Goal: Task Accomplishment & Management: Manage account settings

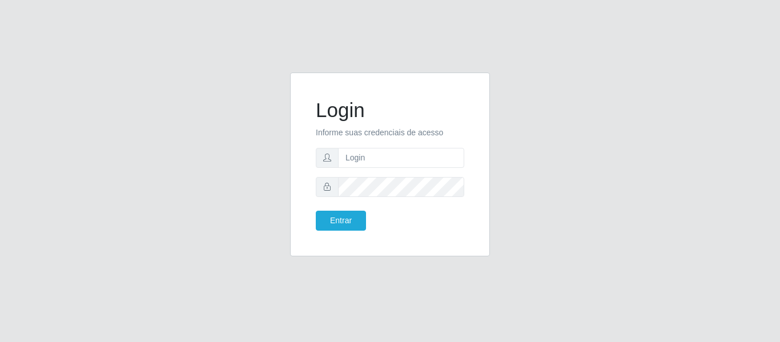
type input "[EMAIL_ADDRESS][DOMAIN_NAME]"
click at [316, 211] on button "Entrar" at bounding box center [341, 221] width 50 height 20
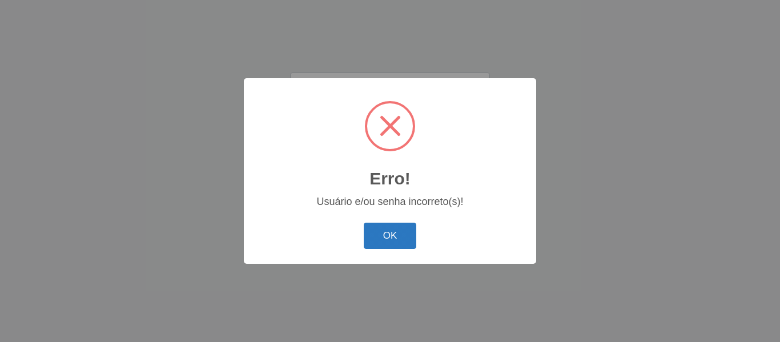
click at [406, 235] on button "OK" at bounding box center [390, 236] width 53 height 27
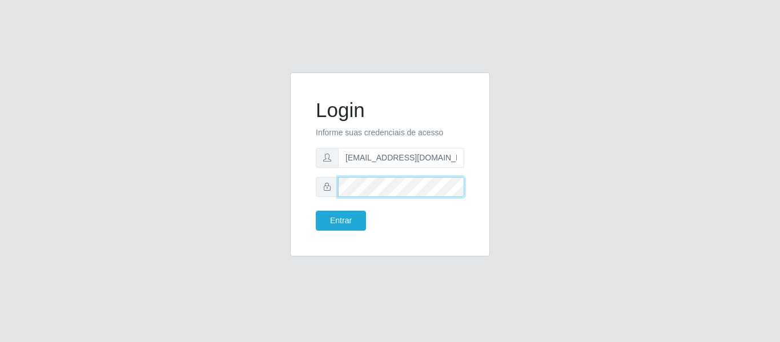
click at [316, 211] on button "Entrar" at bounding box center [341, 221] width 50 height 20
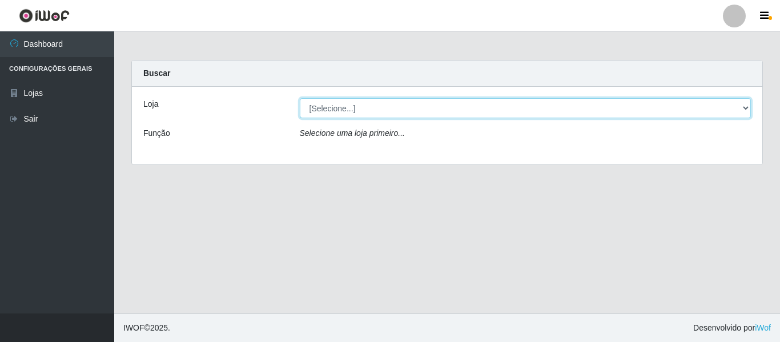
click at [746, 109] on select "[Selecione...] SuperFácil Atacado - São Gonçalo do Amarante" at bounding box center [526, 108] width 452 height 20
select select "408"
click at [300, 98] on select "[Selecione...] SuperFácil Atacado - São Gonçalo do Amarante" at bounding box center [526, 108] width 452 height 20
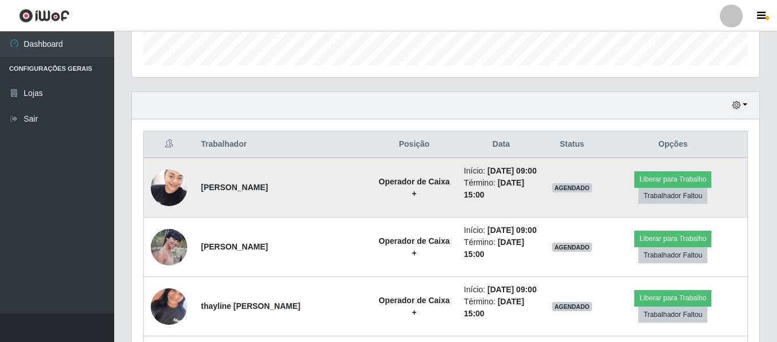
scroll to position [570961, 570570]
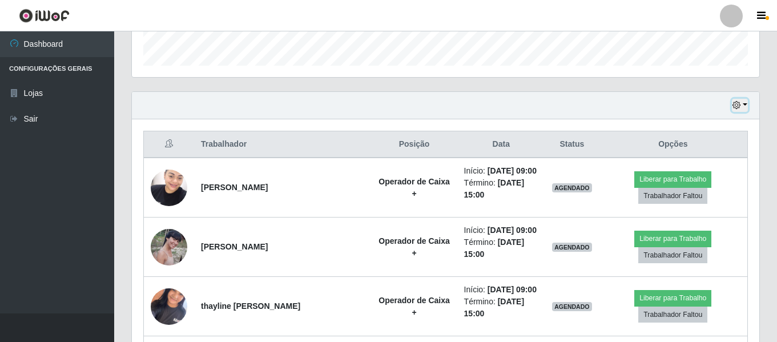
click at [733, 111] on button "button" at bounding box center [740, 105] width 16 height 13
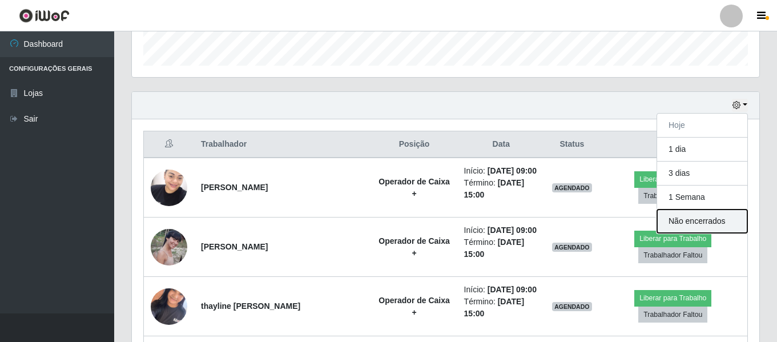
click at [705, 225] on button "Não encerrados" at bounding box center [702, 221] width 90 height 23
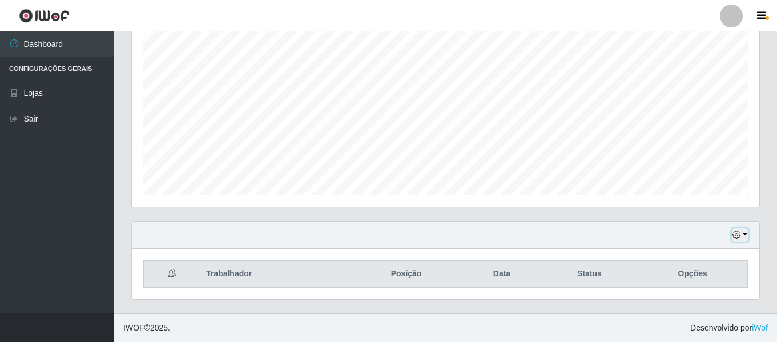
click at [738, 235] on icon "button" at bounding box center [737, 235] width 8 height 8
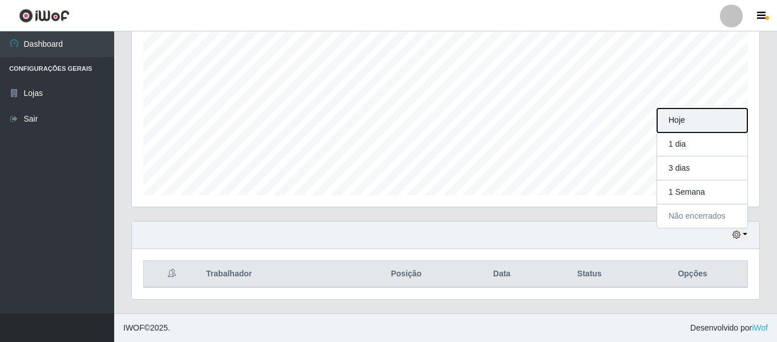
click at [693, 119] on button "Hoje" at bounding box center [702, 121] width 90 height 24
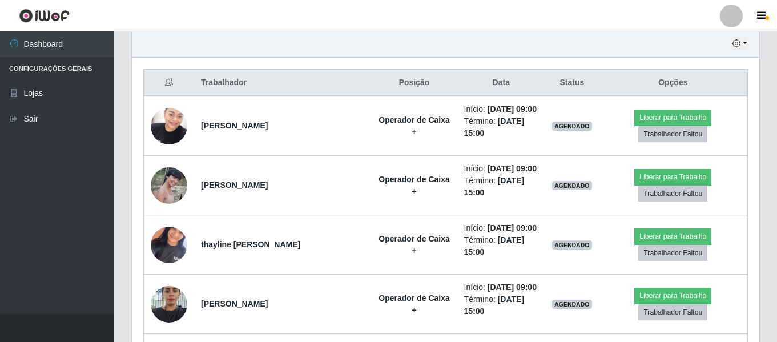
scroll to position [384, 0]
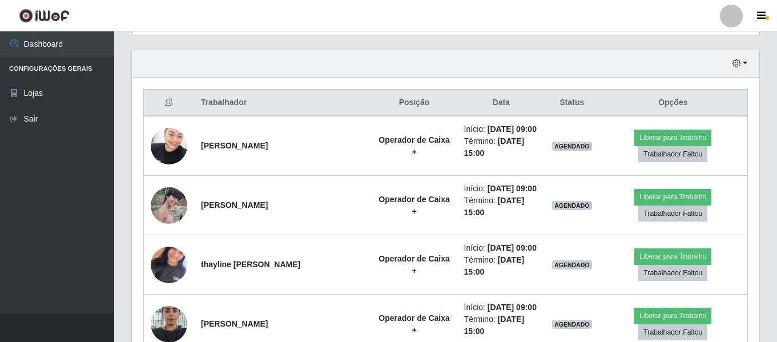
click at [0, 216] on ul "Dashboard Configurações Gerais Lojas Sair" at bounding box center [57, 172] width 114 height 282
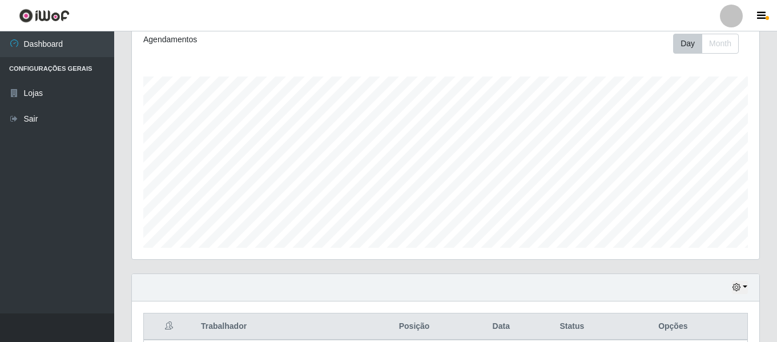
scroll to position [69, 0]
